Goal: Check status

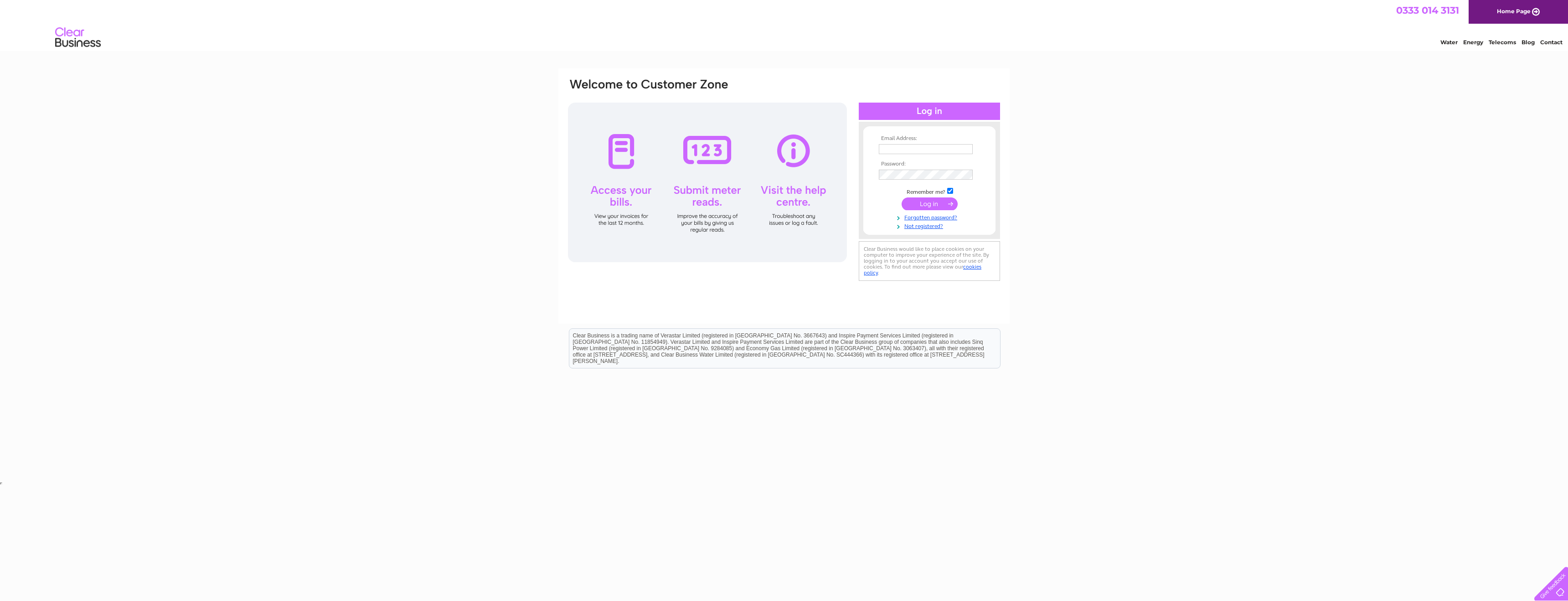
click at [901, 148] on input "text" at bounding box center [926, 149] width 94 height 10
type input "roslyn.carter@wbd.com"
click at [930, 206] on input "submit" at bounding box center [929, 205] width 56 height 13
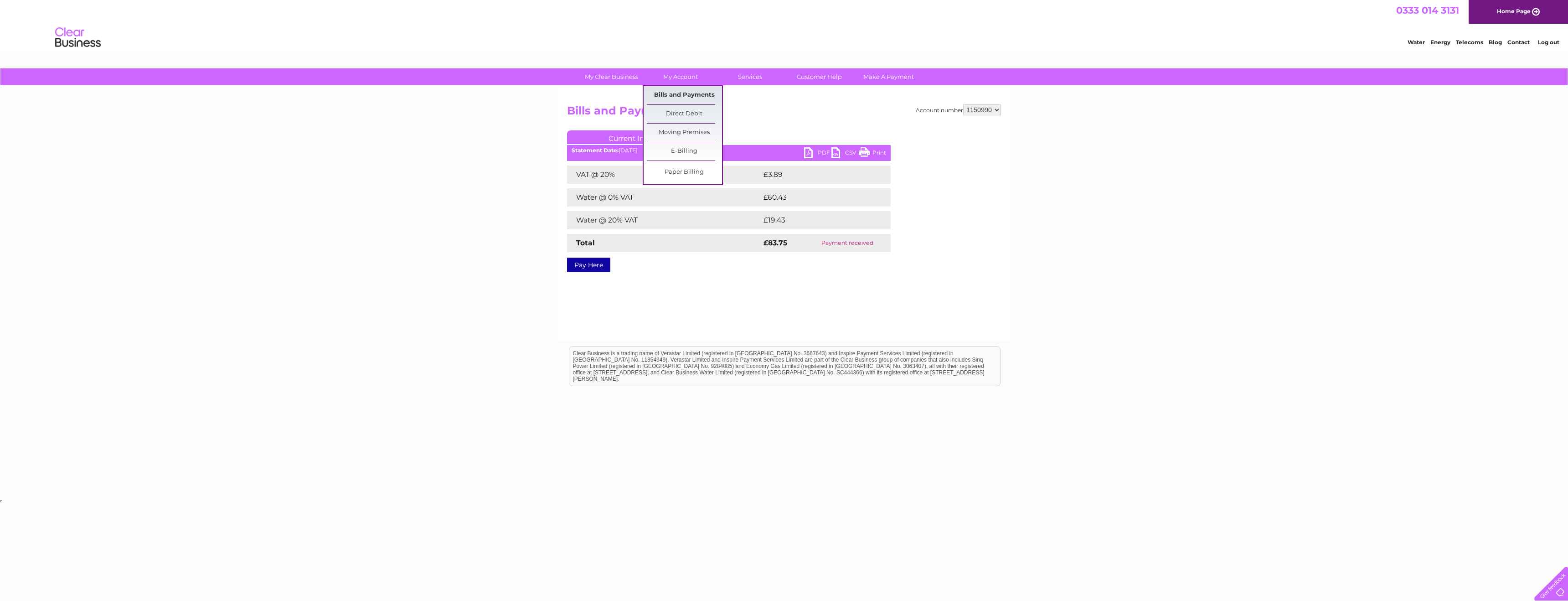
click at [679, 94] on link "Bills and Payments" at bounding box center [685, 96] width 75 height 18
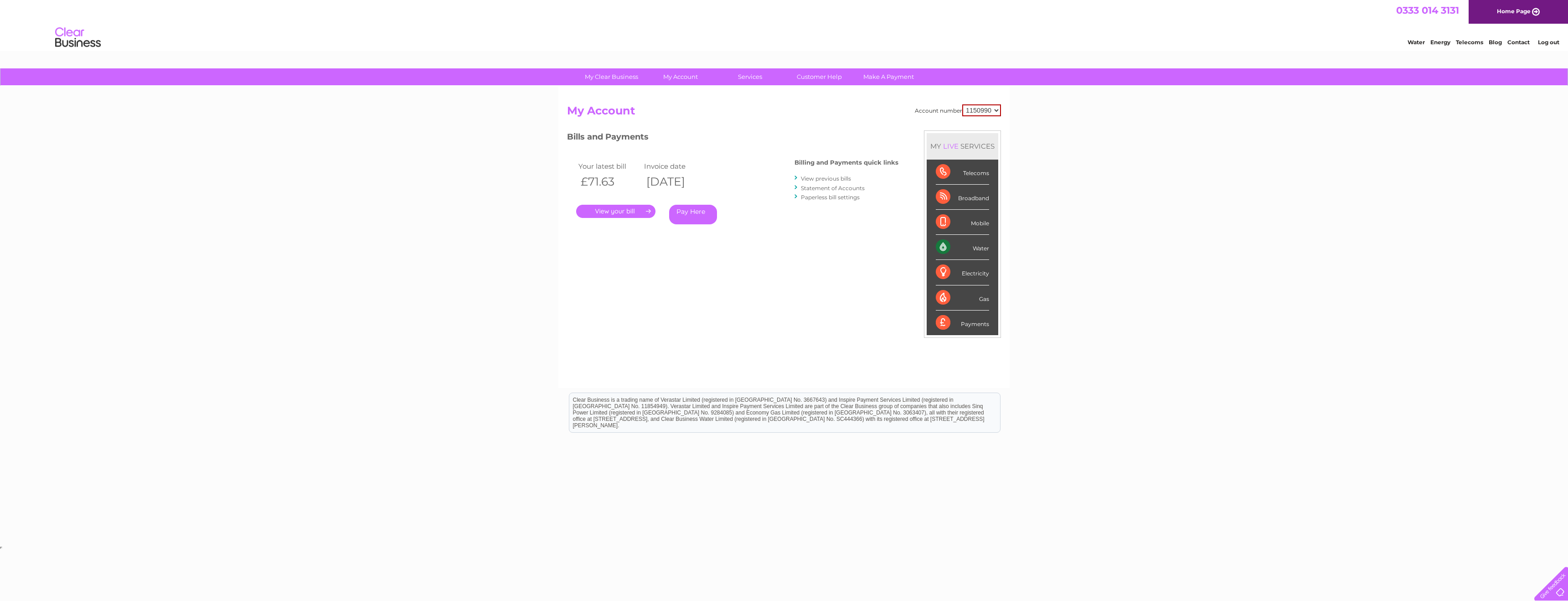
click at [612, 211] on link "." at bounding box center [616, 211] width 79 height 13
